Goal: Browse casually

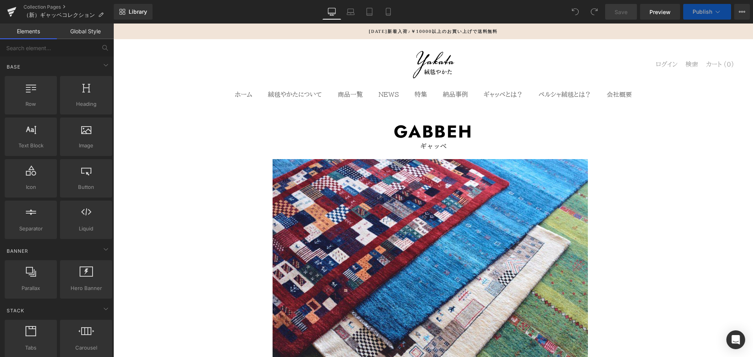
click at [79, 31] on link "Global Style" at bounding box center [85, 32] width 57 height 16
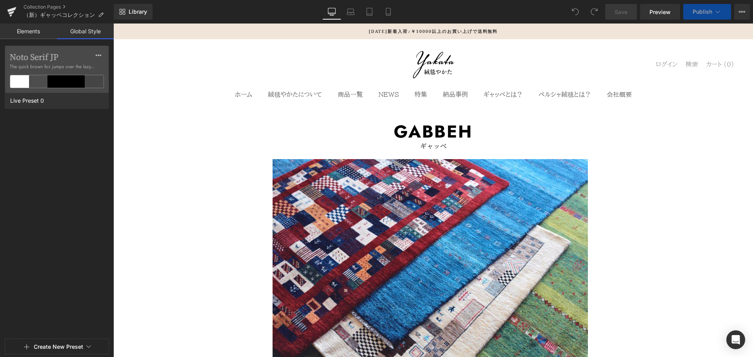
click at [113, 24] on div at bounding box center [113, 24] width 0 height 0
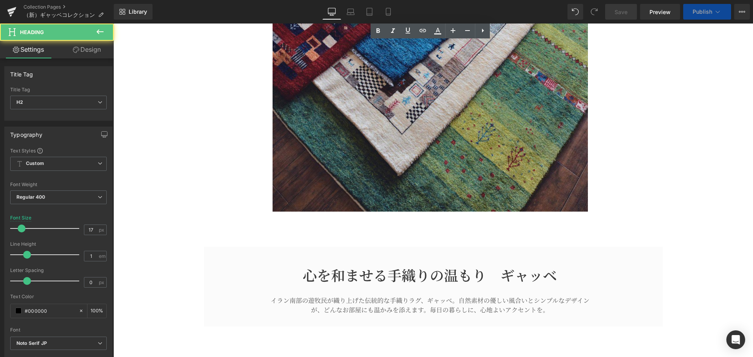
scroll to position [392, 0]
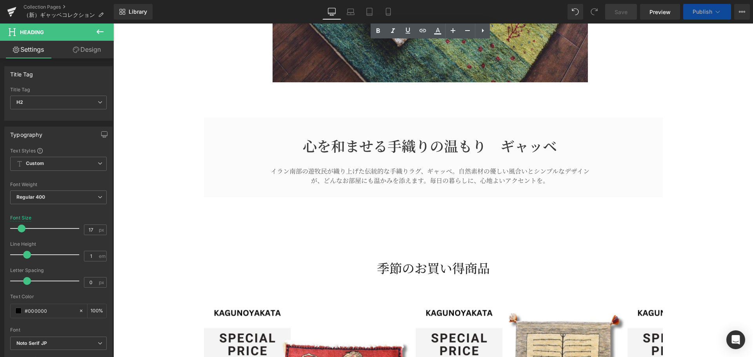
click at [438, 151] on h1 "心を和ませる手織りの温もり　ギャッベ" at bounding box center [430, 145] width 440 height 17
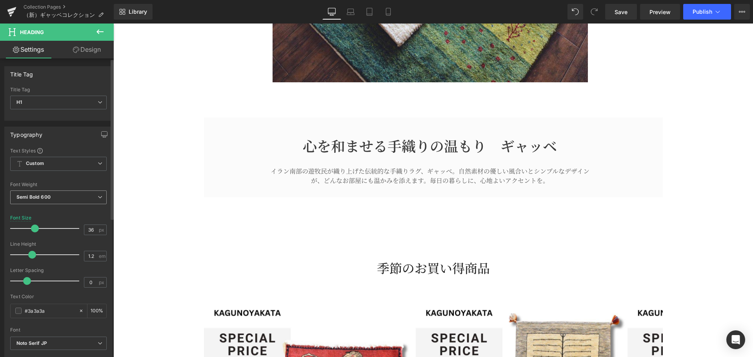
click at [88, 196] on span "Semi Bold 600" at bounding box center [58, 198] width 96 height 14
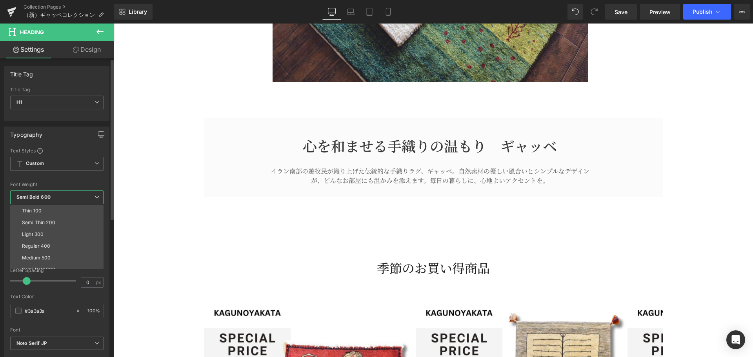
click at [90, 178] on div at bounding box center [56, 177] width 93 height 5
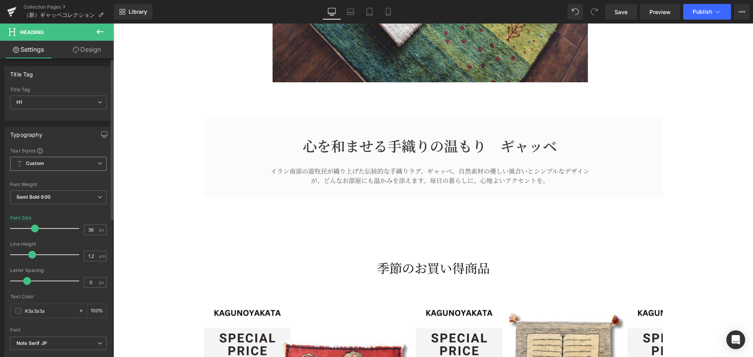
click at [90, 162] on span "Custom Setup Global Style" at bounding box center [58, 164] width 96 height 14
click at [90, 162] on span "Custom Setup Global Style" at bounding box center [56, 164] width 93 height 14
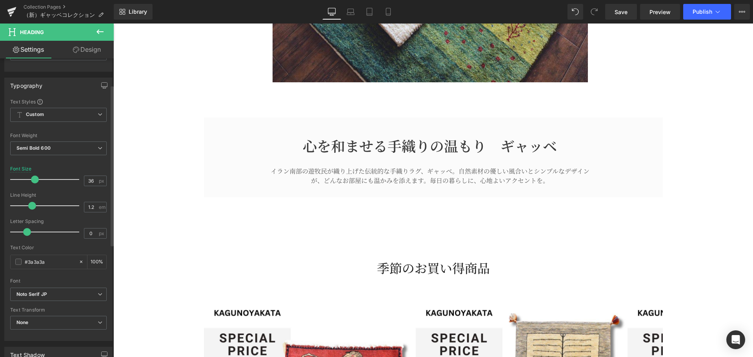
scroll to position [65, 0]
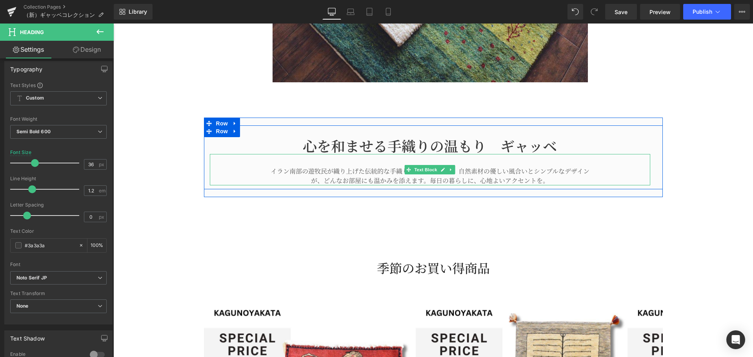
click at [336, 176] on p "イラン南部の遊牧民が織り上げた伝統的な手織りラグ、ギャッベ。自然素材の優しい風合いとシンプルなデザインが、どんなお部屋にも温かみを添えます。毎日の暮らしに、心…" at bounding box center [430, 176] width 323 height 19
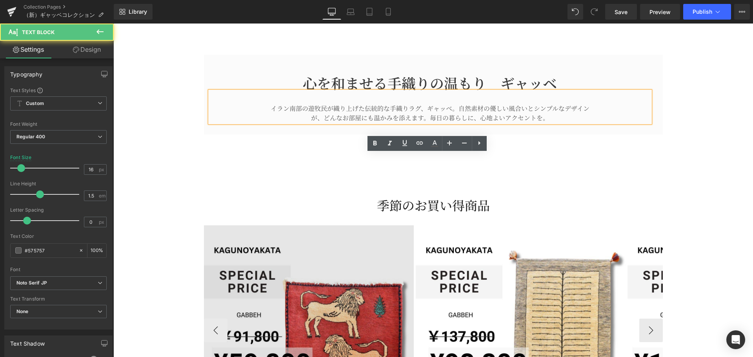
scroll to position [523, 0]
